Goal: Task Accomplishment & Management: Use online tool/utility

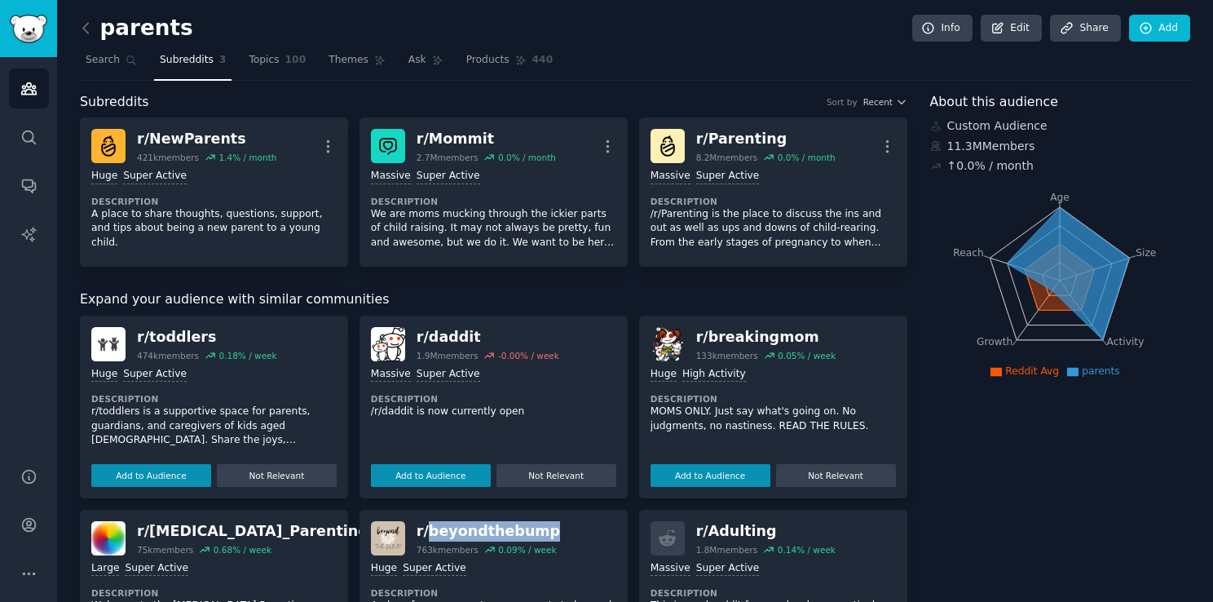
scroll to position [163, 0]
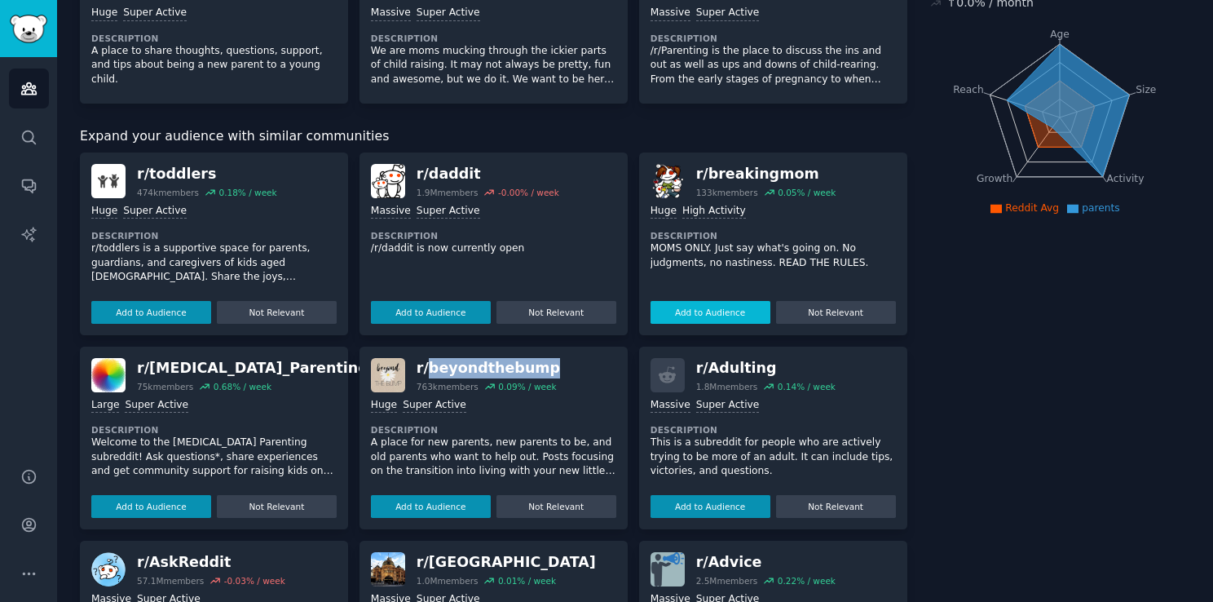
click at [692, 318] on button "Add to Audience" at bounding box center [711, 312] width 120 height 23
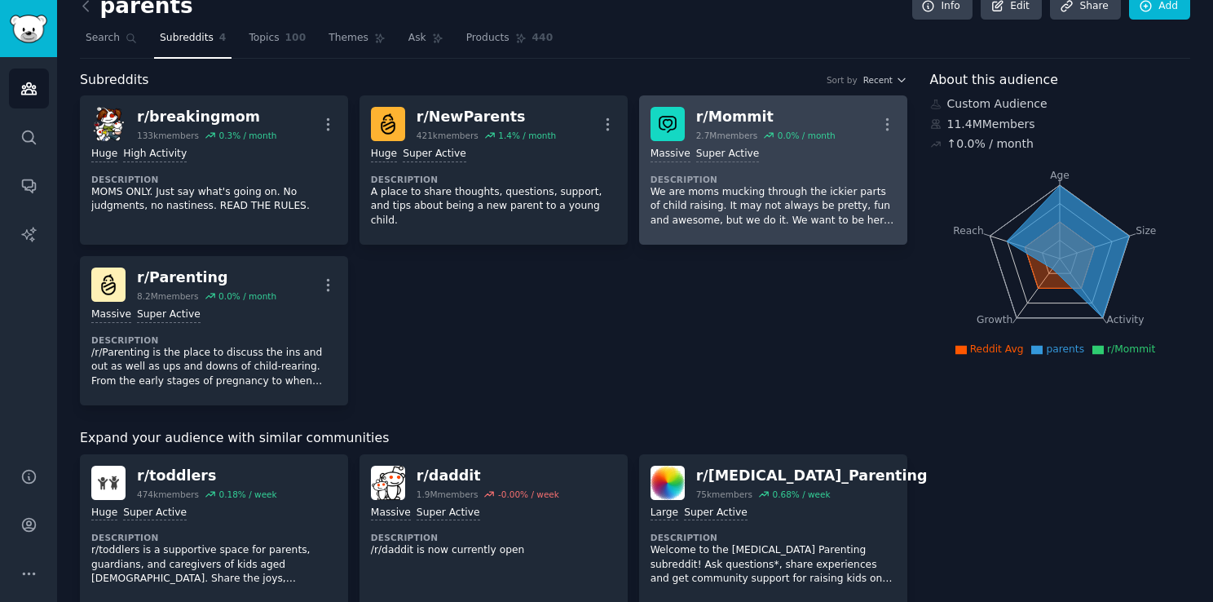
scroll to position [0, 0]
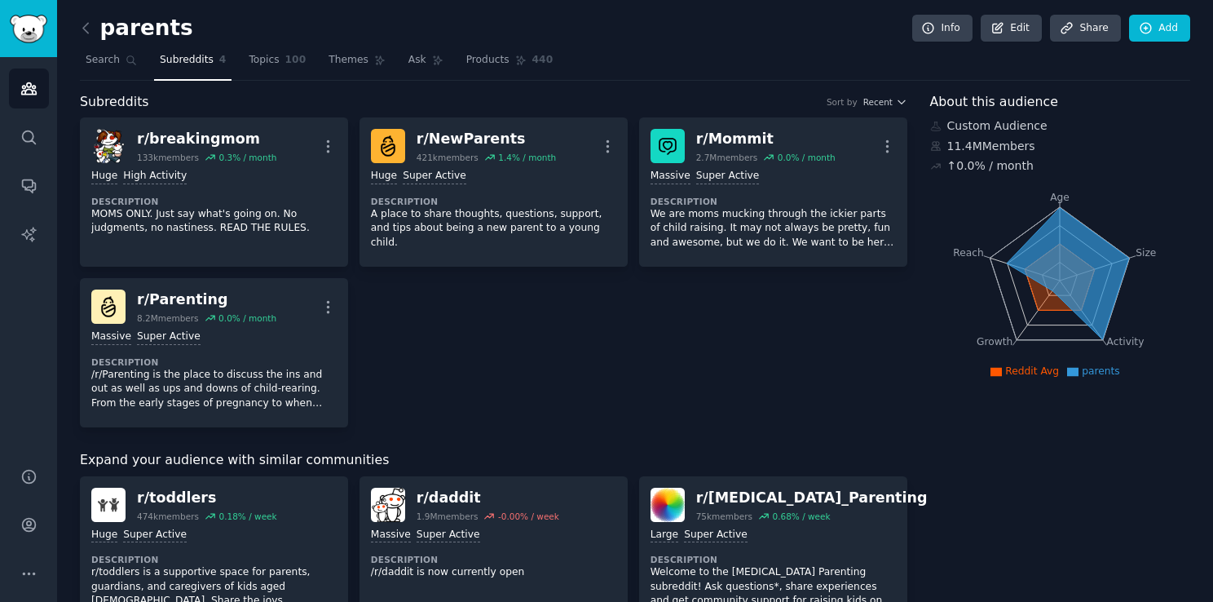
click at [1039, 303] on icon at bounding box center [1060, 277] width 70 height 66
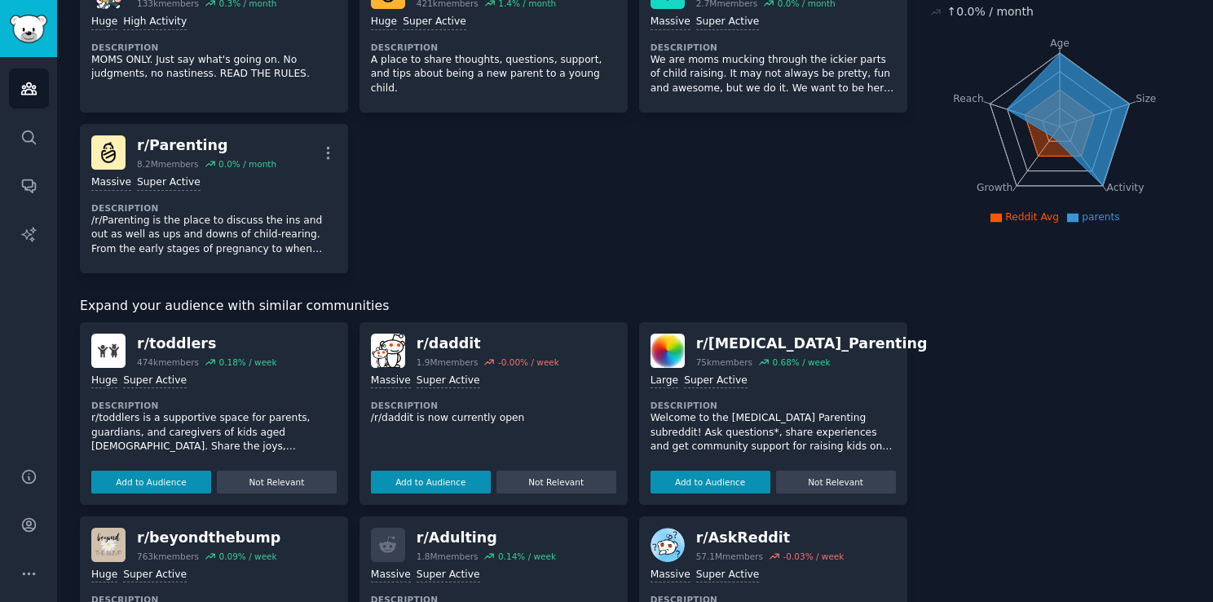
scroll to position [326, 0]
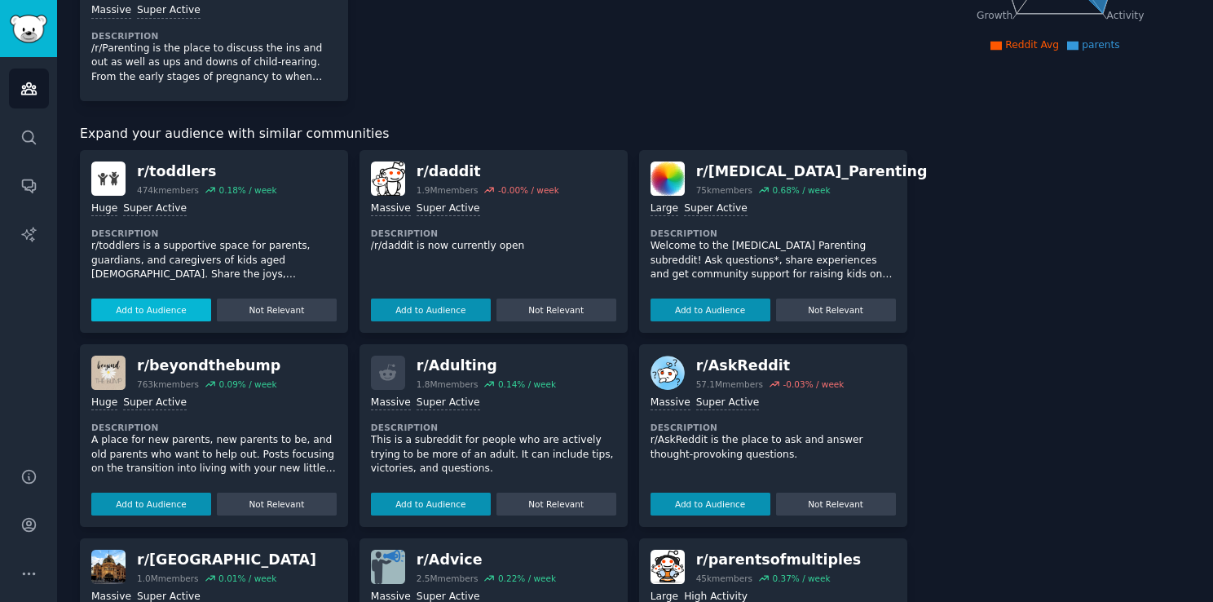
click at [137, 315] on button "Add to Audience" at bounding box center [151, 309] width 120 height 23
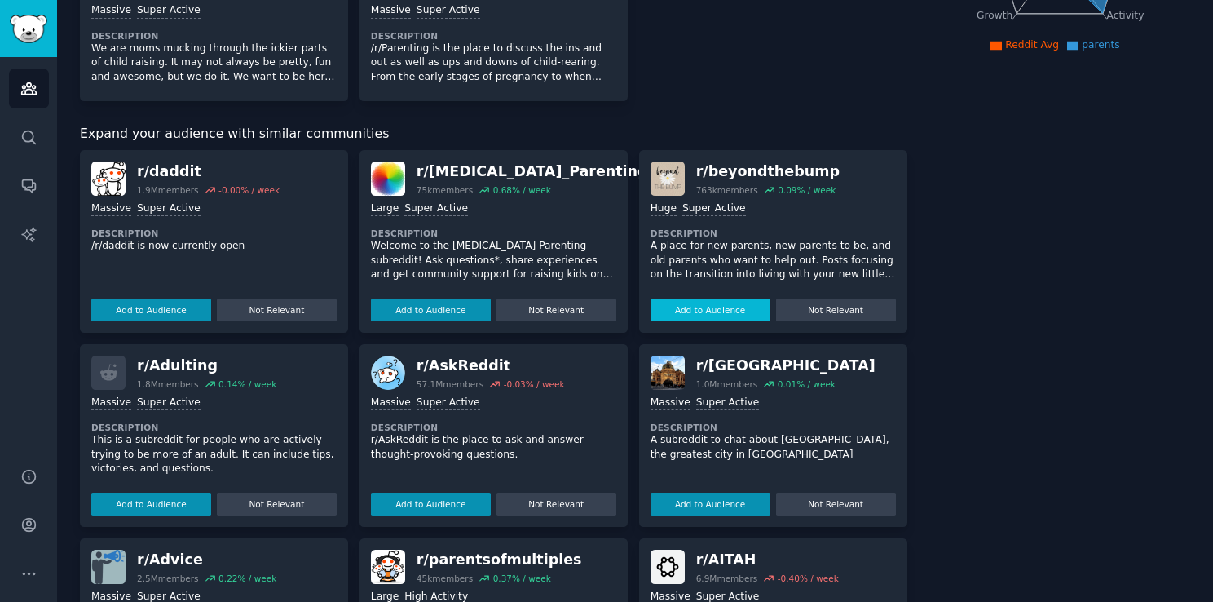
click at [682, 308] on button "Add to Audience" at bounding box center [711, 309] width 120 height 23
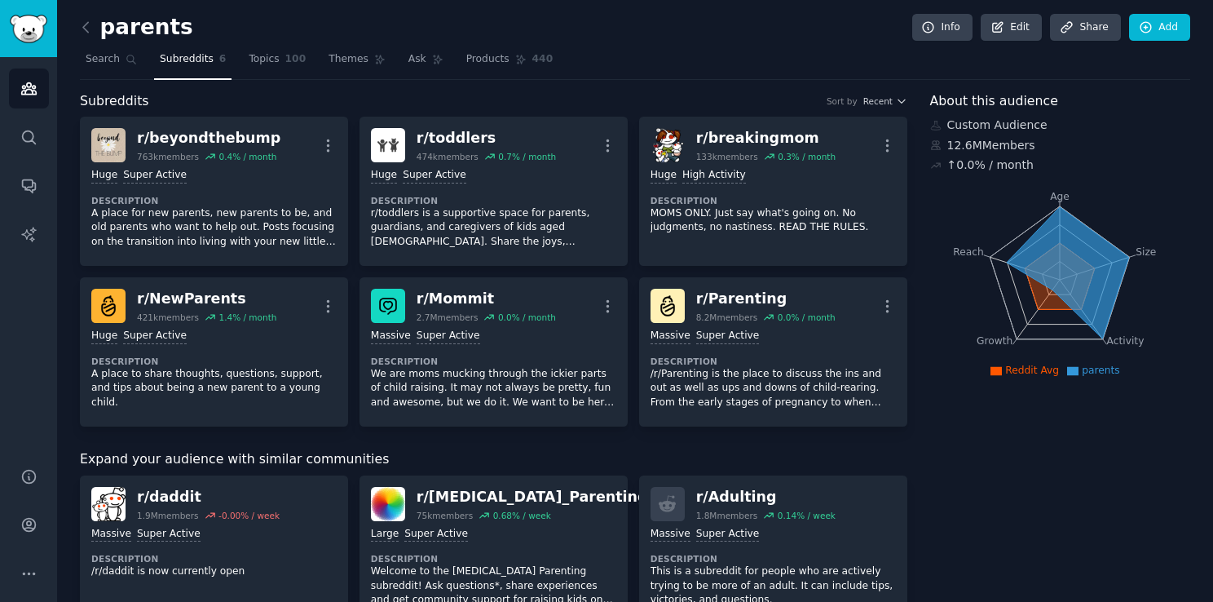
scroll to position [0, 0]
click at [291, 60] on link "Topics 100" at bounding box center [277, 63] width 68 height 33
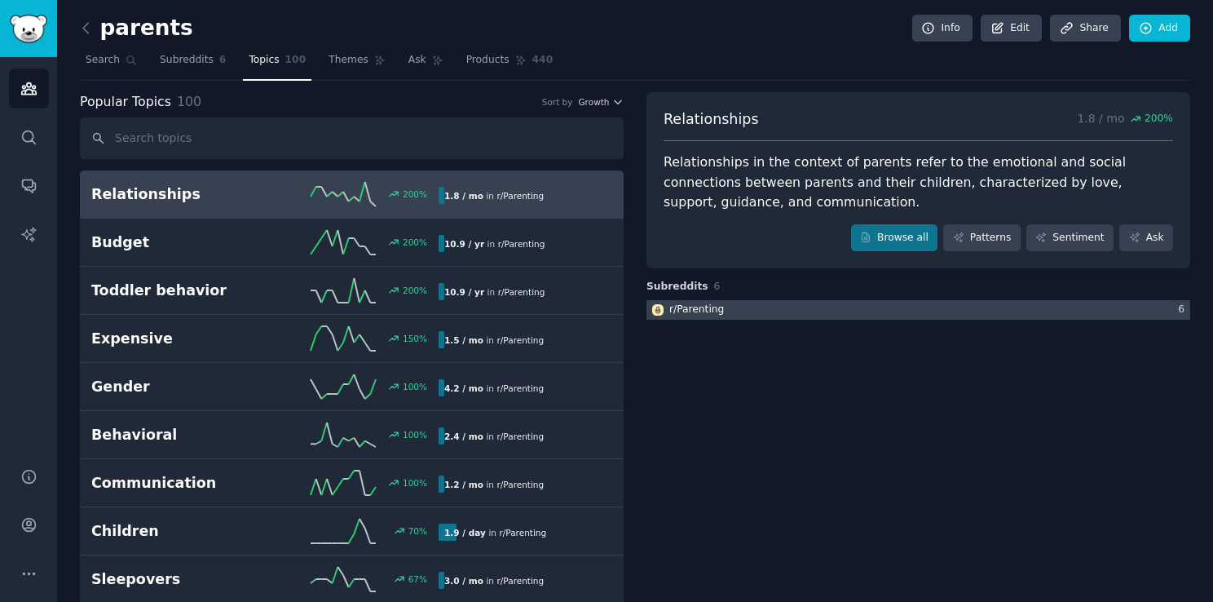
click at [759, 306] on div at bounding box center [919, 310] width 544 height 20
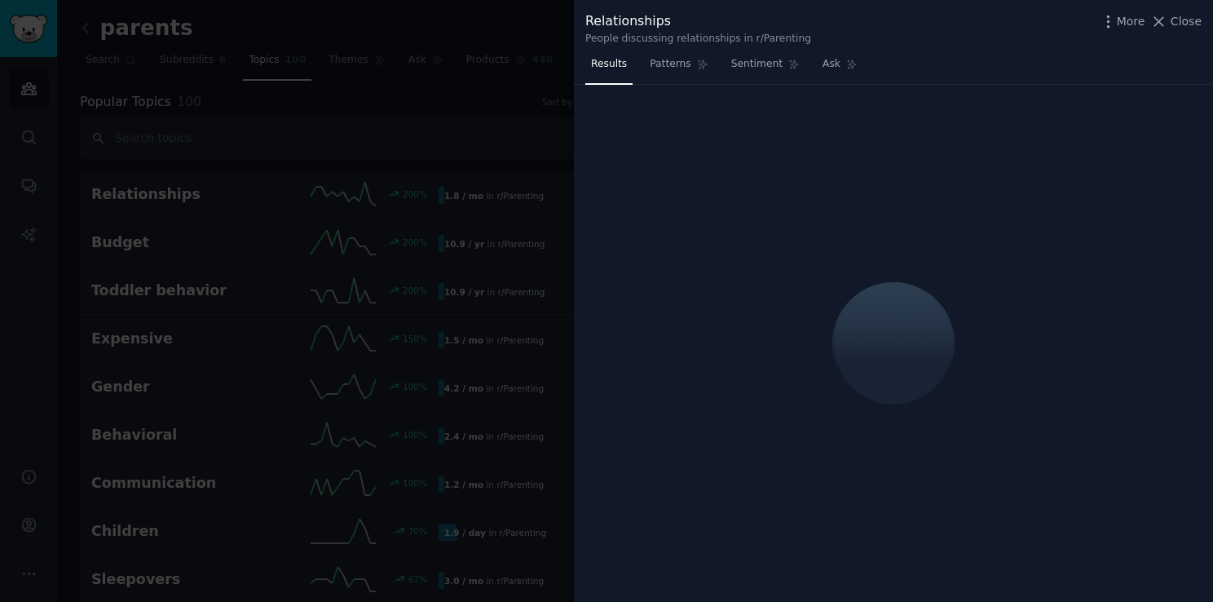
click at [370, 293] on div at bounding box center [606, 301] width 1213 height 602
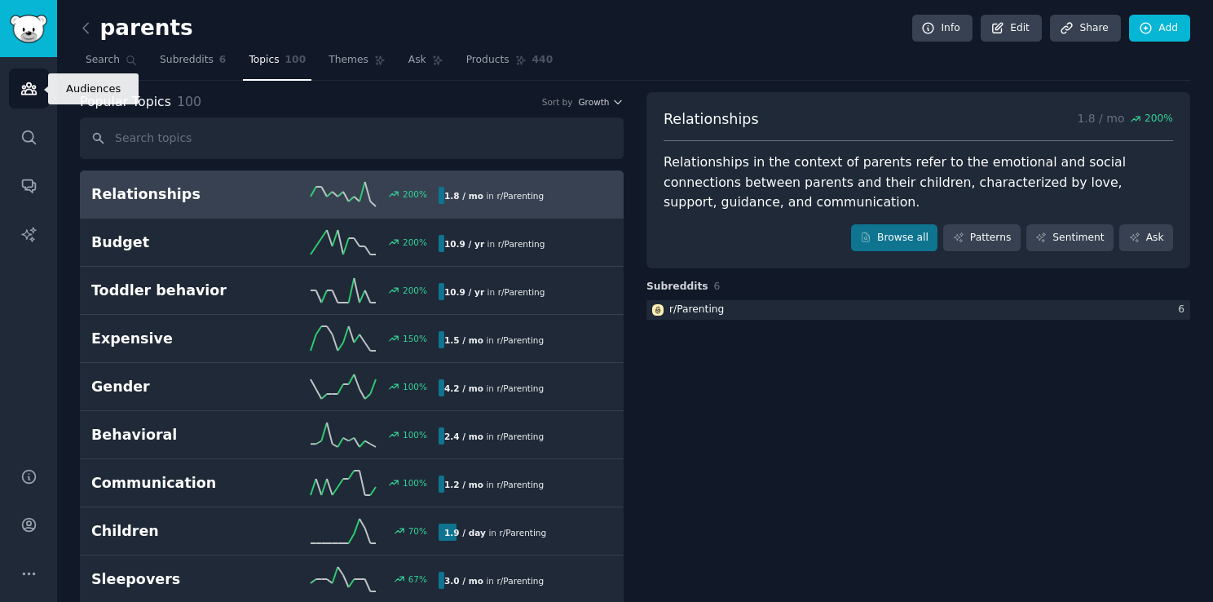
click at [36, 86] on icon "Sidebar" at bounding box center [28, 88] width 17 height 17
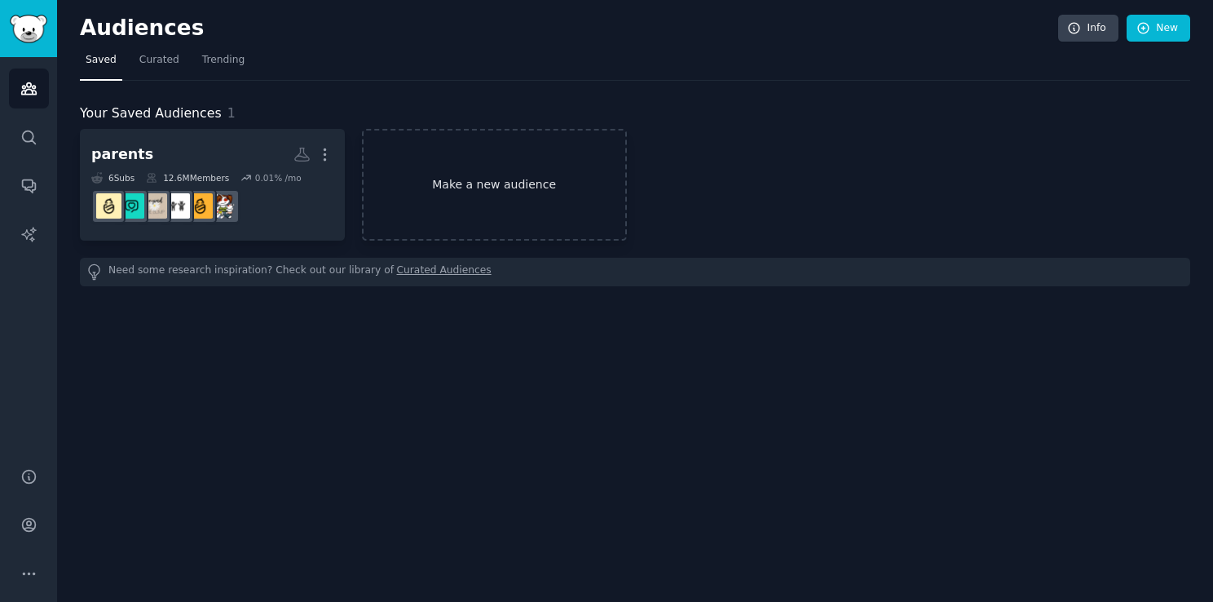
click at [421, 210] on link "Make a new audience" at bounding box center [494, 185] width 265 height 112
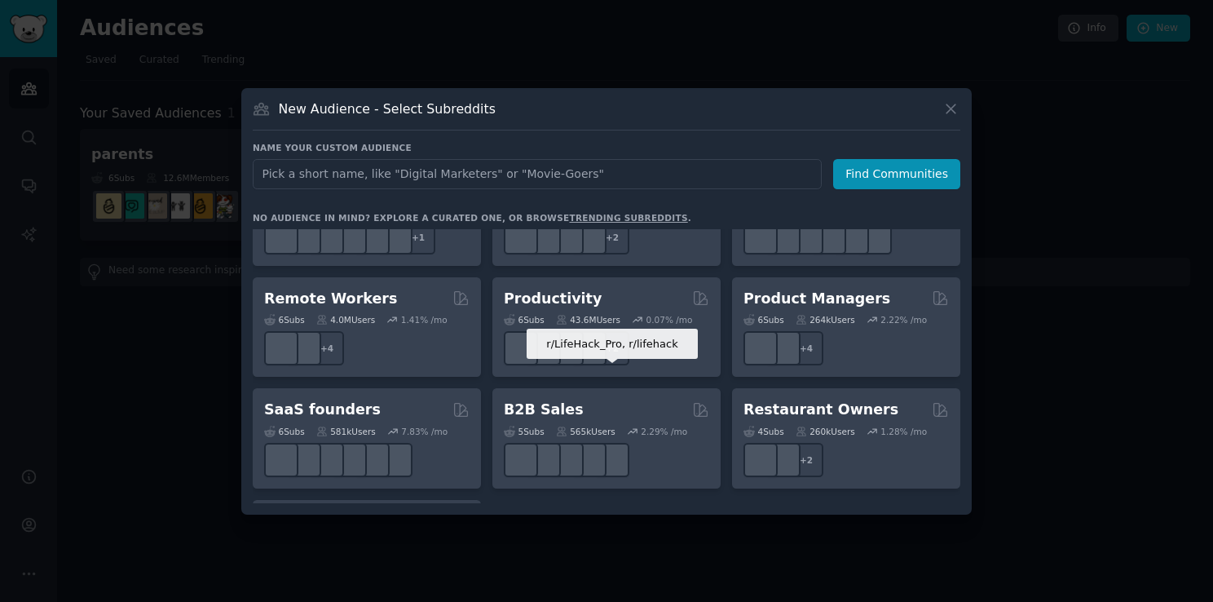
scroll to position [1223, 0]
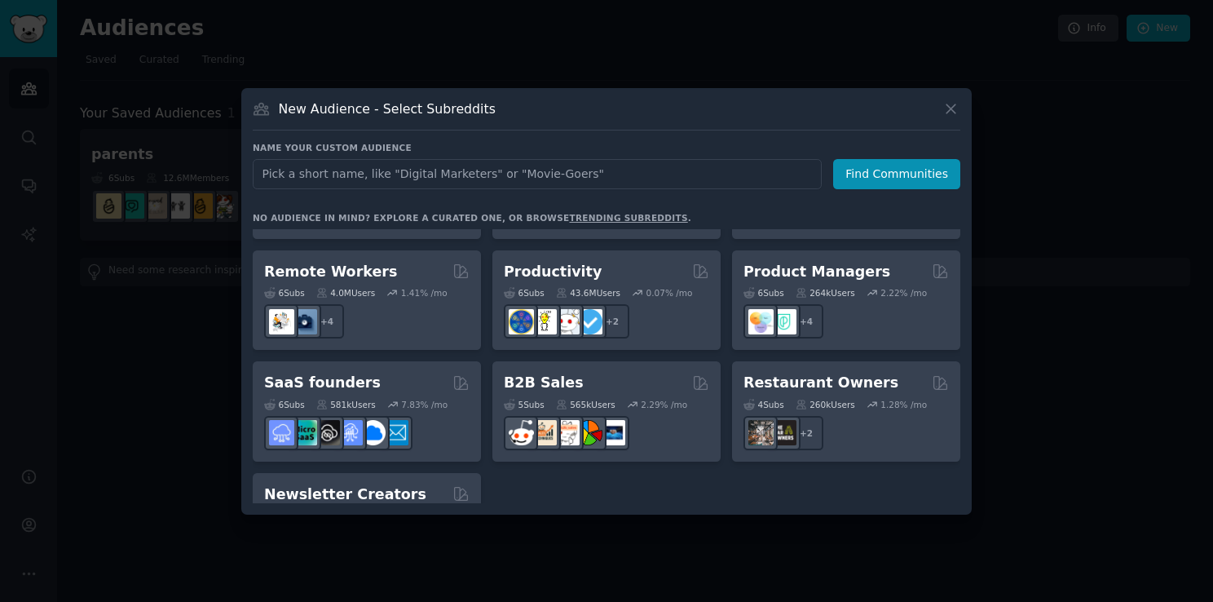
click at [196, 392] on div at bounding box center [606, 301] width 1213 height 602
